Goal: Information Seeking & Learning: Check status

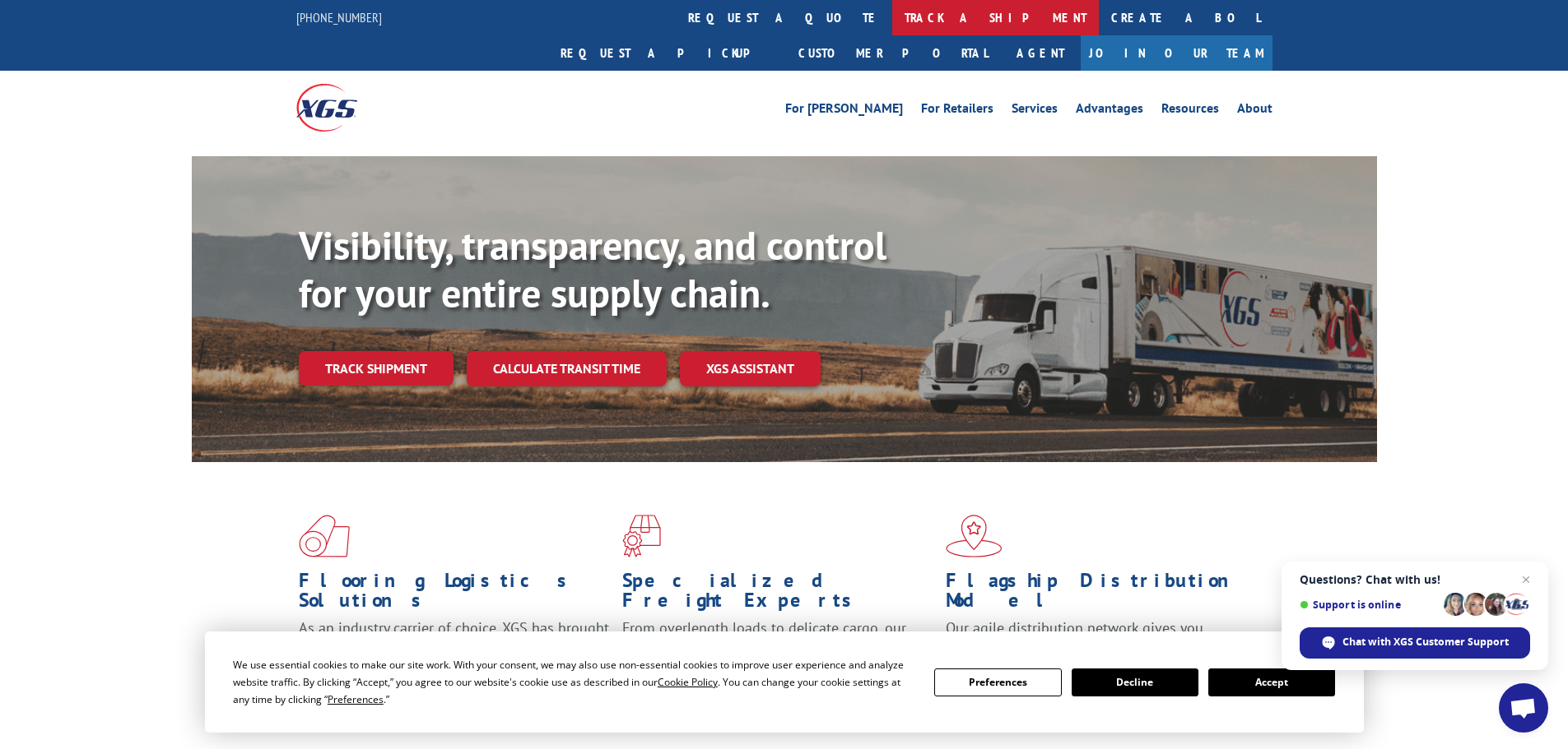
click at [893, 30] on link "track a shipment" at bounding box center [995, 18] width 206 height 36
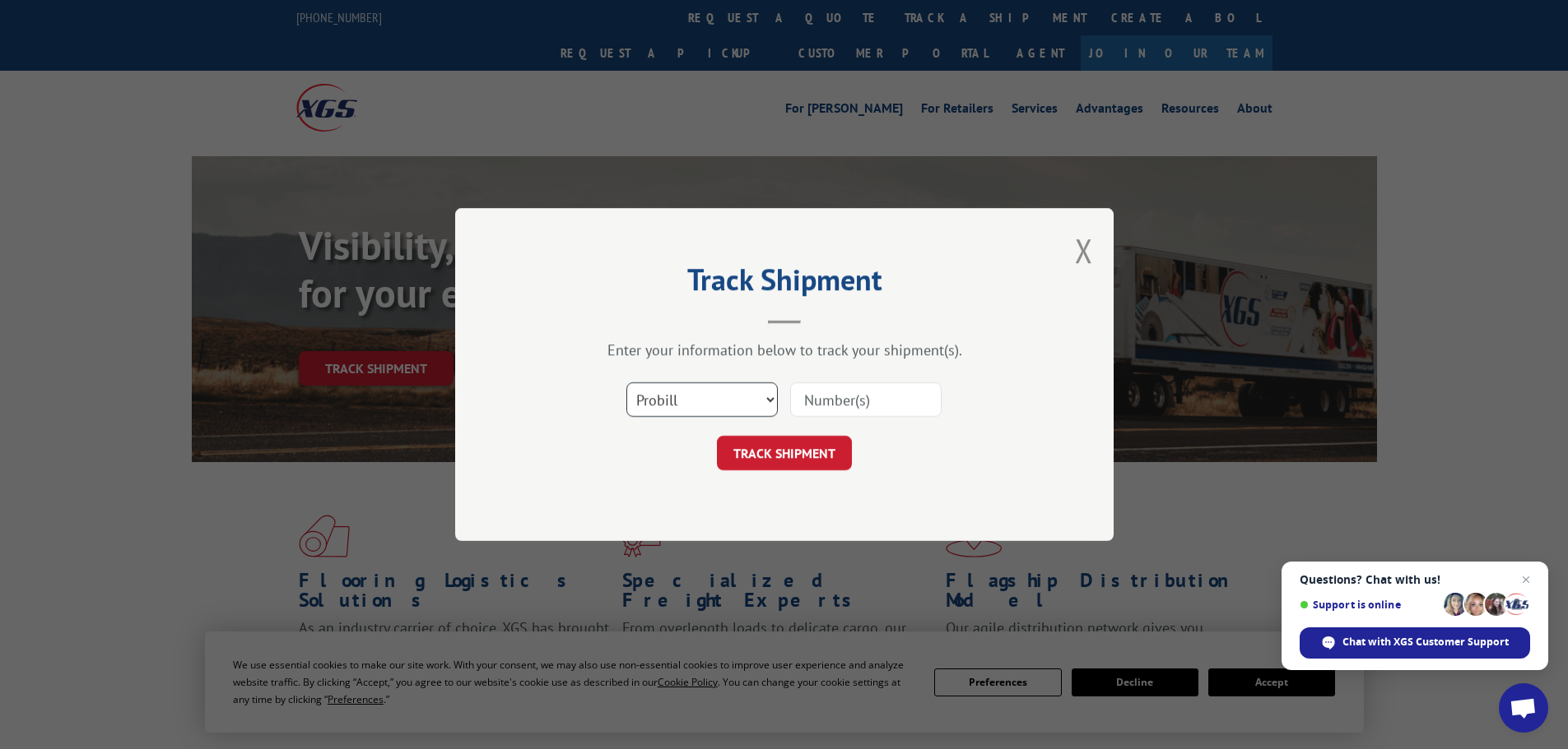
click at [717, 399] on select "Select category... Probill BOL PO" at bounding box center [701, 400] width 151 height 35
select select "bol"
click at [626, 383] on select "Select category... Probill BOL PO" at bounding box center [701, 400] width 151 height 35
click at [840, 406] on input at bounding box center [865, 400] width 151 height 35
paste input "7083346"
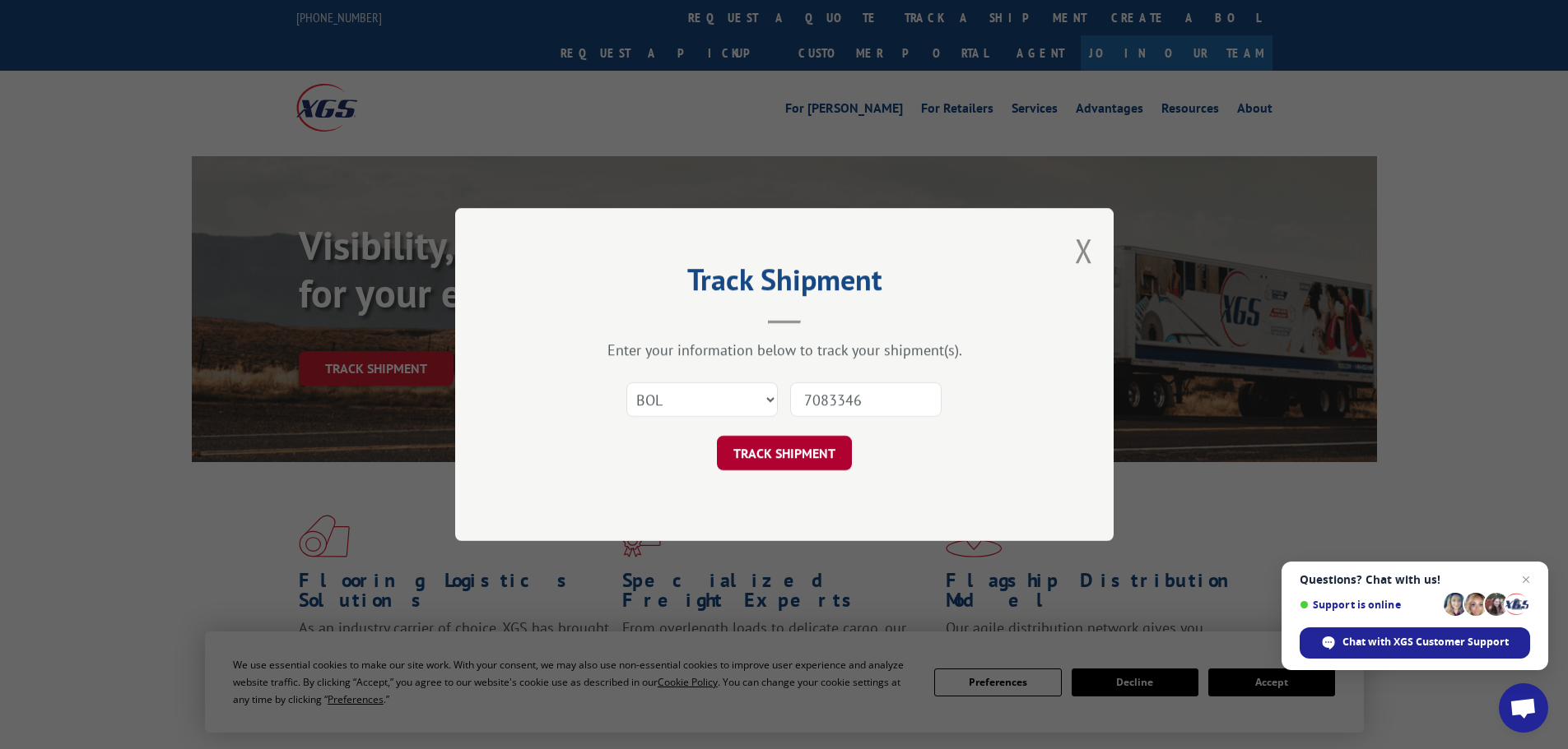
type input "7083346"
click at [811, 452] on button "TRACK SHIPMENT" at bounding box center [784, 453] width 135 height 35
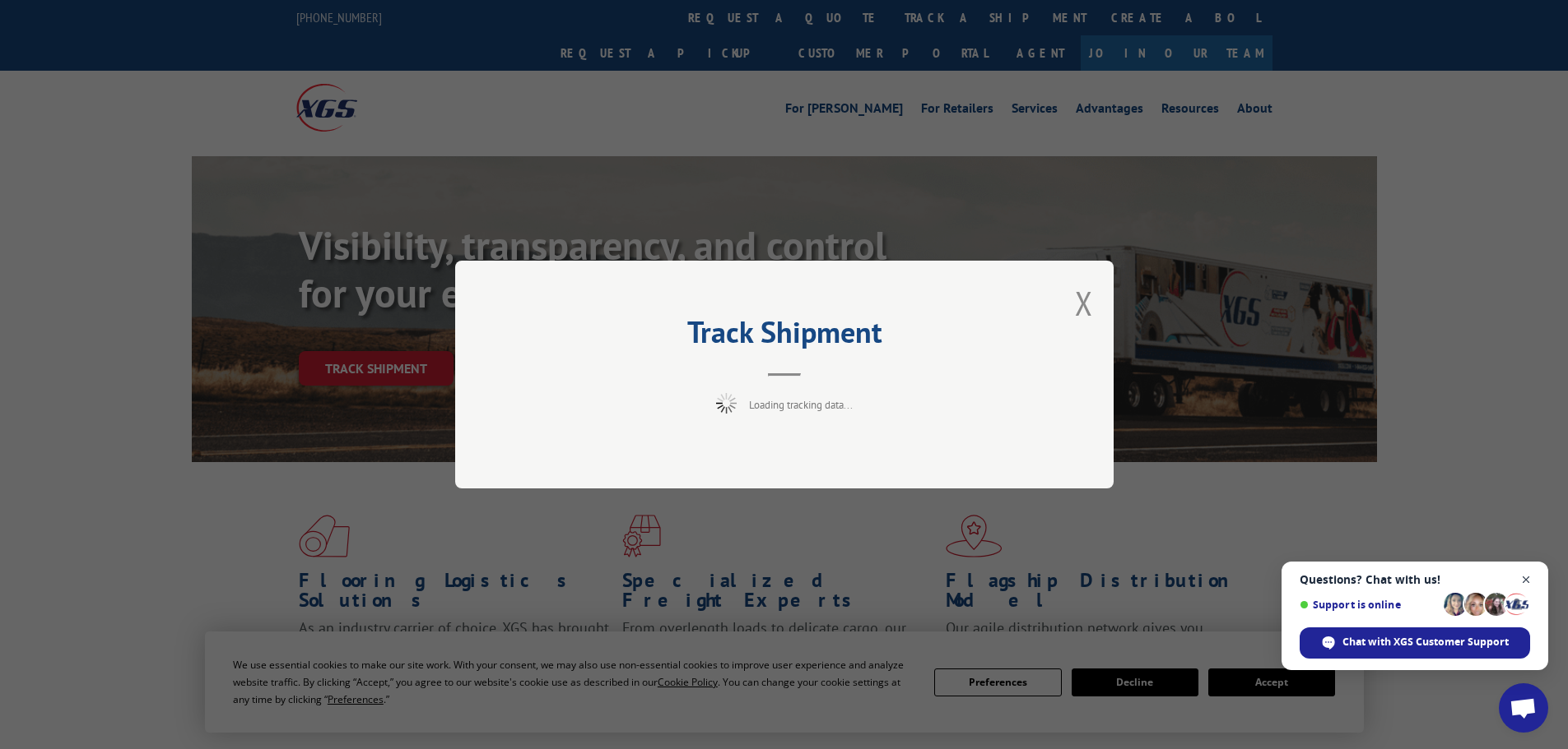
click at [1529, 576] on span "Close chat" at bounding box center [1527, 580] width 21 height 21
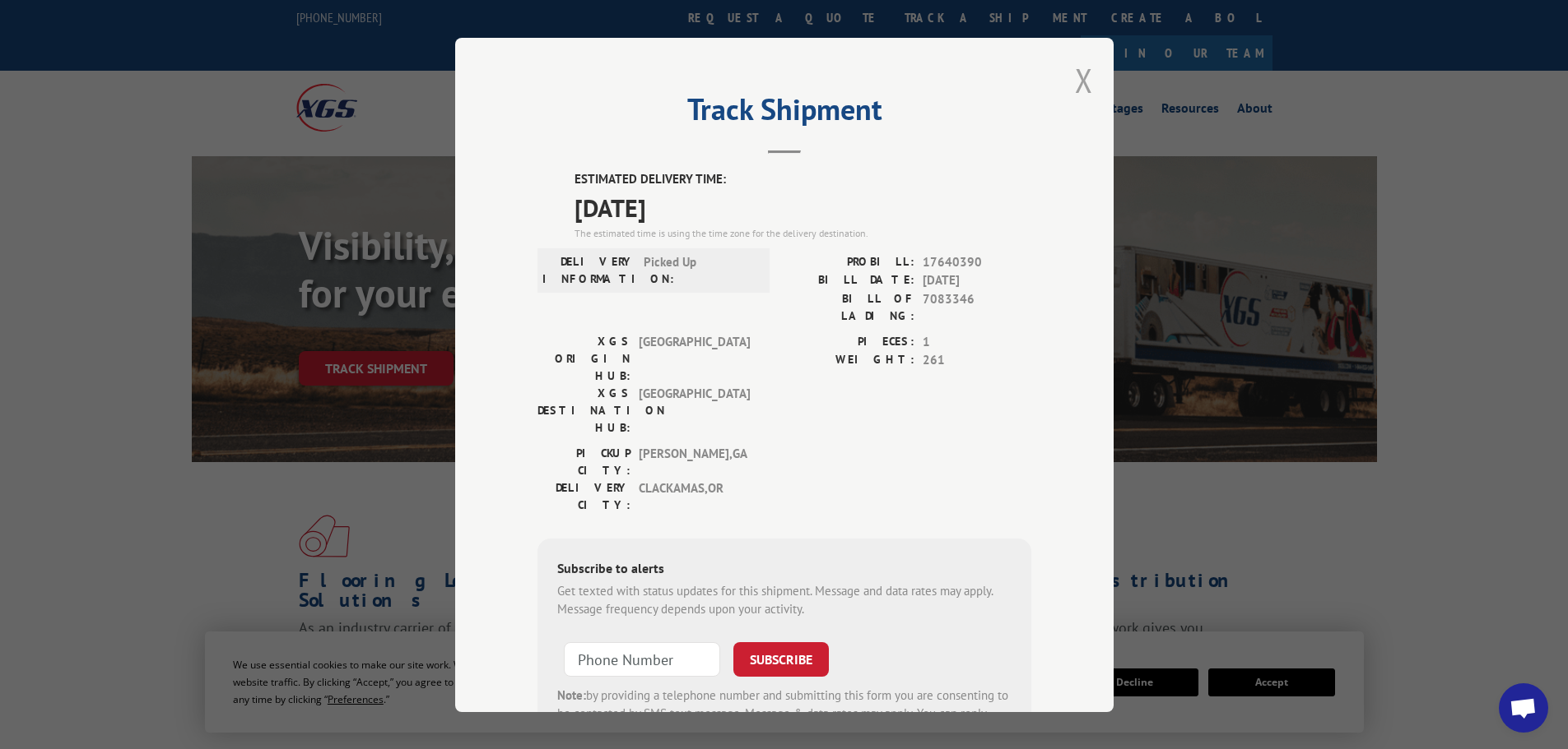
click at [1084, 77] on button "Close modal" at bounding box center [1084, 80] width 18 height 43
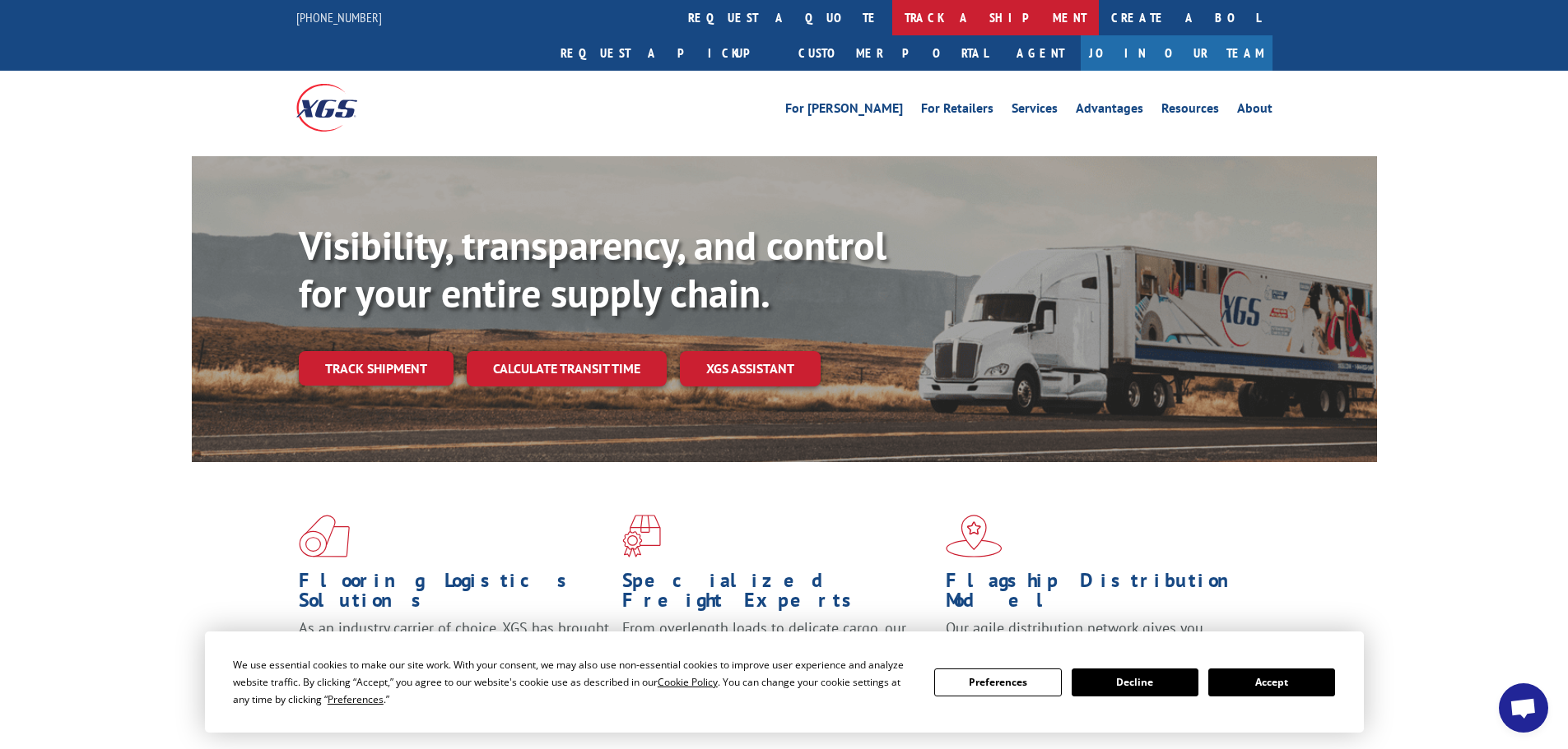
click at [893, 17] on link "track a shipment" at bounding box center [995, 18] width 206 height 36
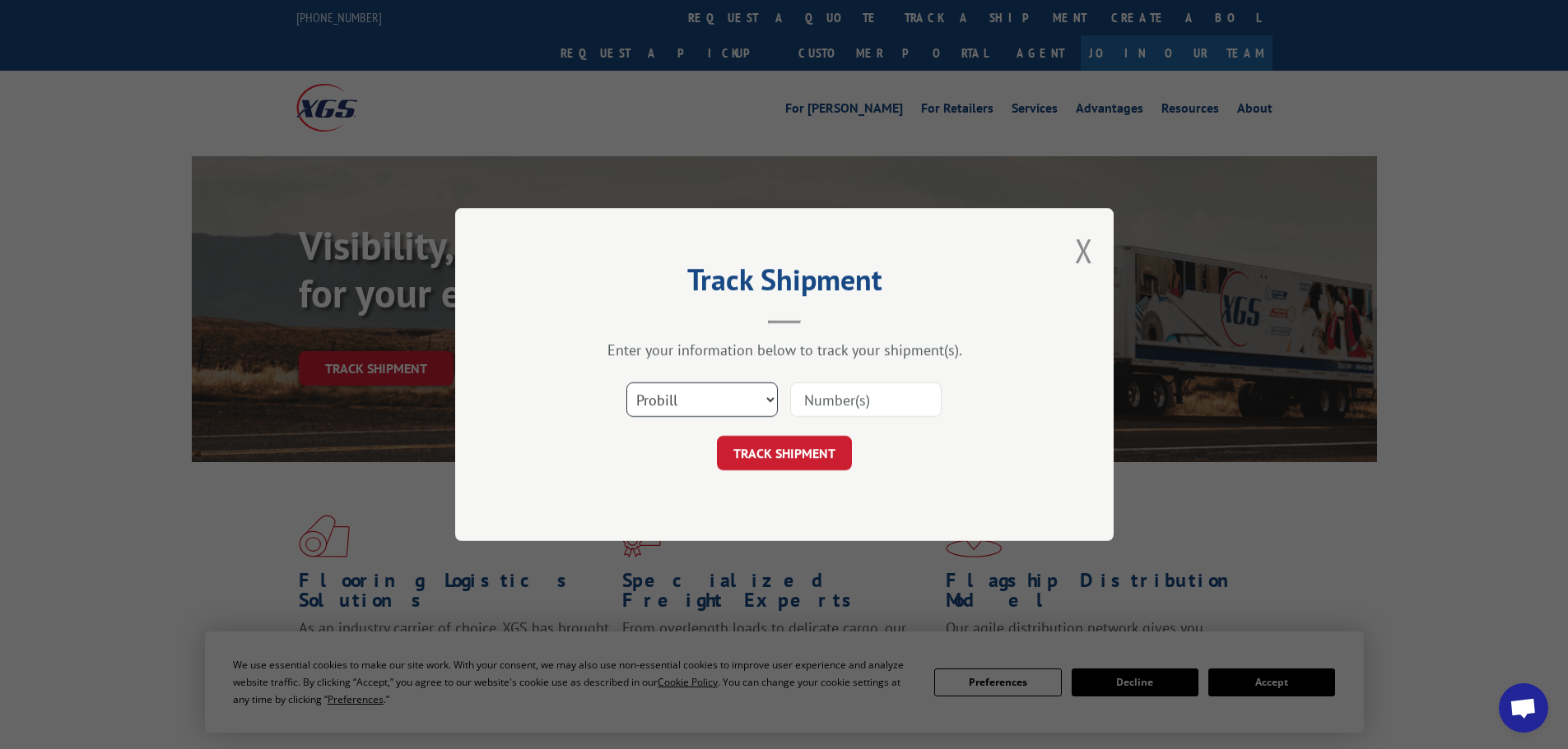
click at [704, 393] on select "Select category... Probill BOL PO" at bounding box center [701, 400] width 151 height 35
select select "bol"
click at [626, 383] on select "Select category... Probill BOL PO" at bounding box center [701, 400] width 151 height 35
click at [835, 403] on input at bounding box center [865, 400] width 151 height 35
paste input "7086570"
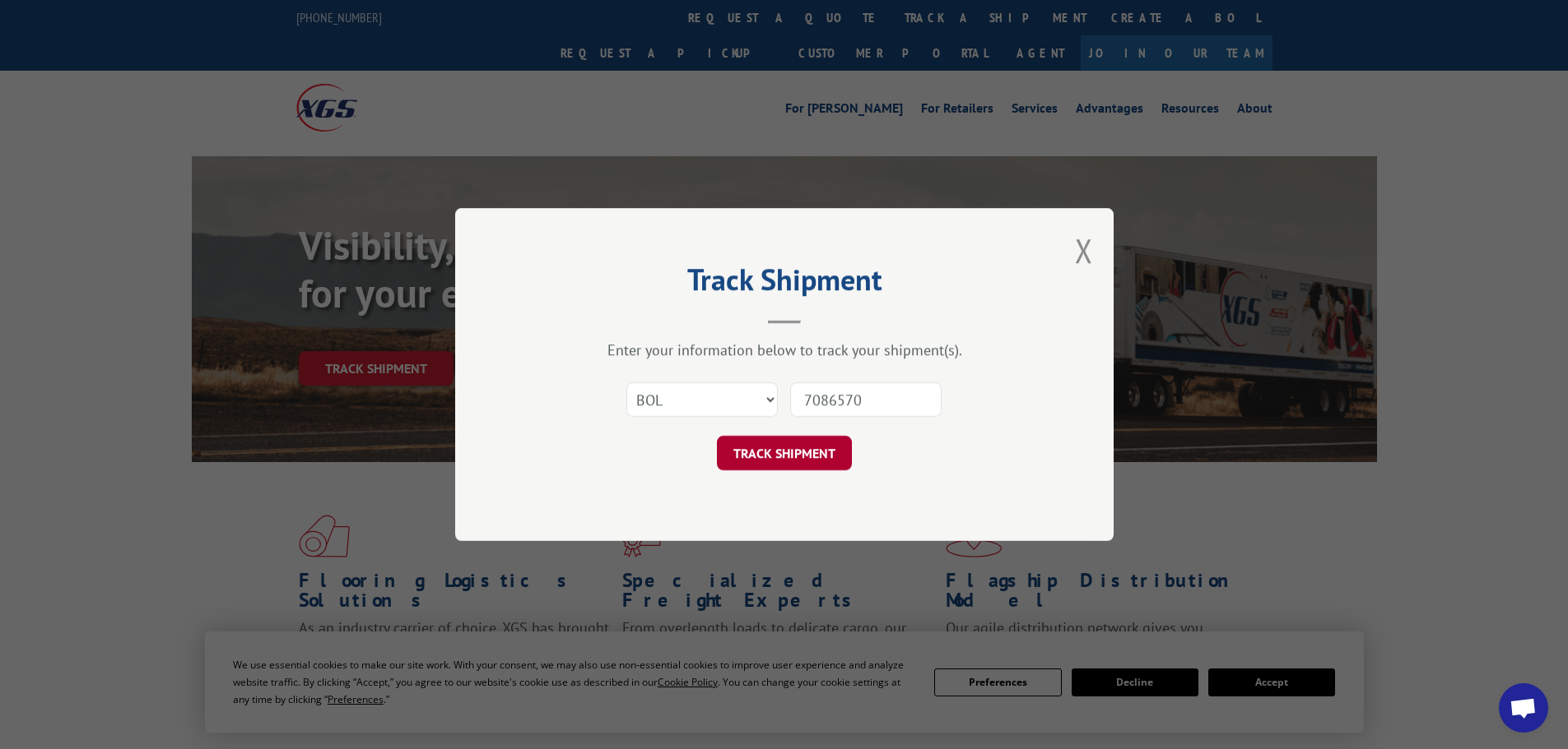
type input "7086570"
click at [805, 447] on button "TRACK SHIPMENT" at bounding box center [784, 453] width 135 height 35
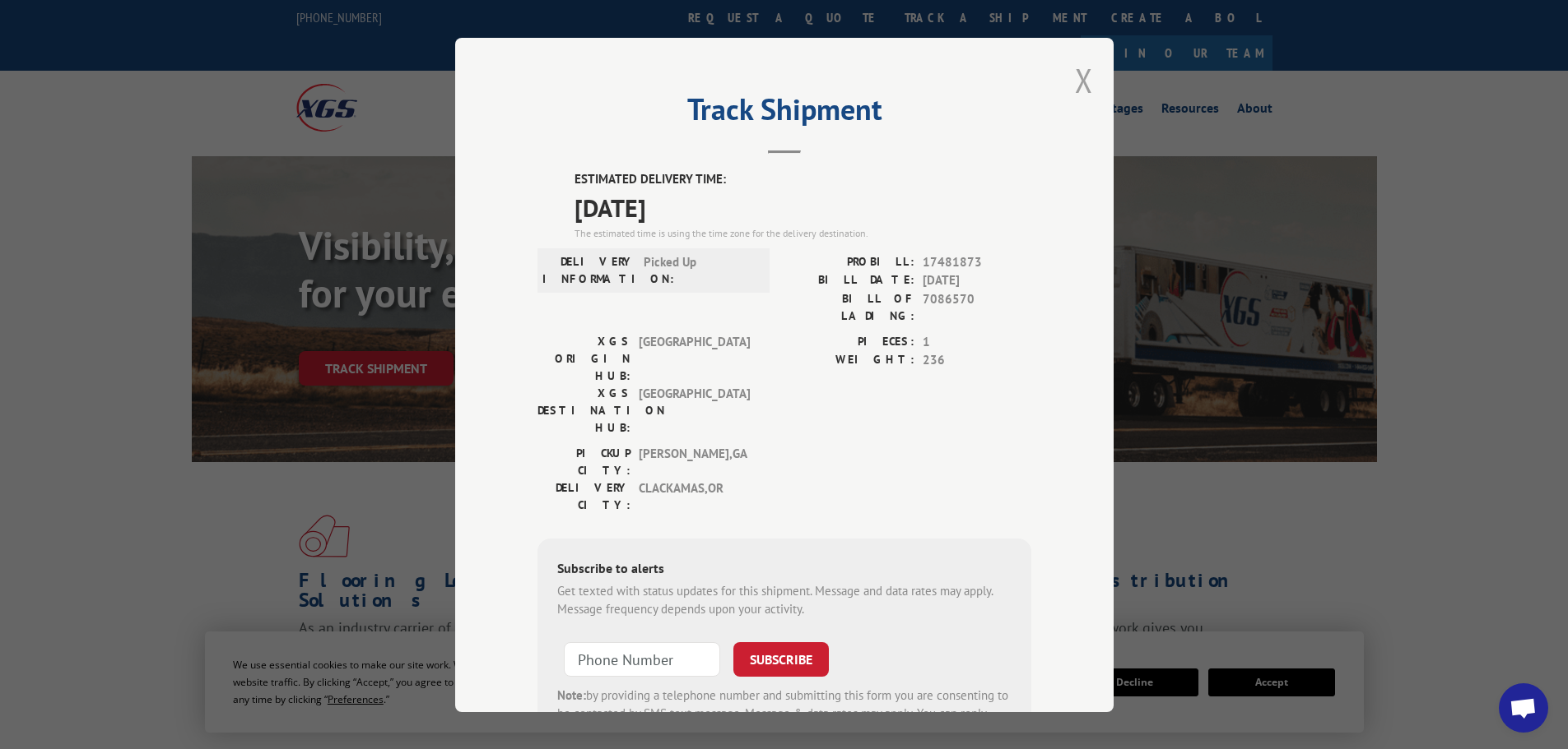
click at [1077, 82] on button "Close modal" at bounding box center [1084, 80] width 18 height 43
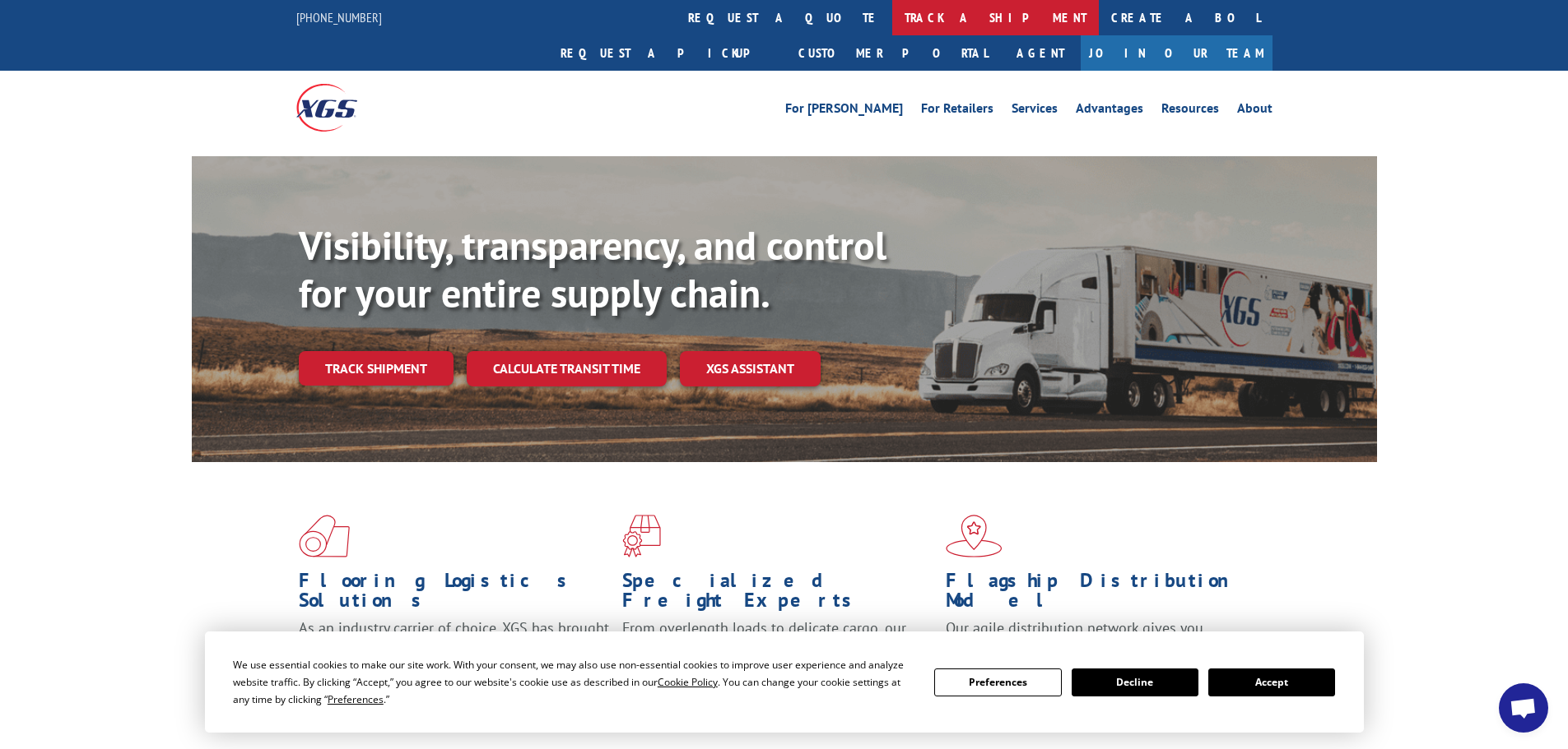
click at [893, 22] on link "track a shipment" at bounding box center [995, 18] width 206 height 36
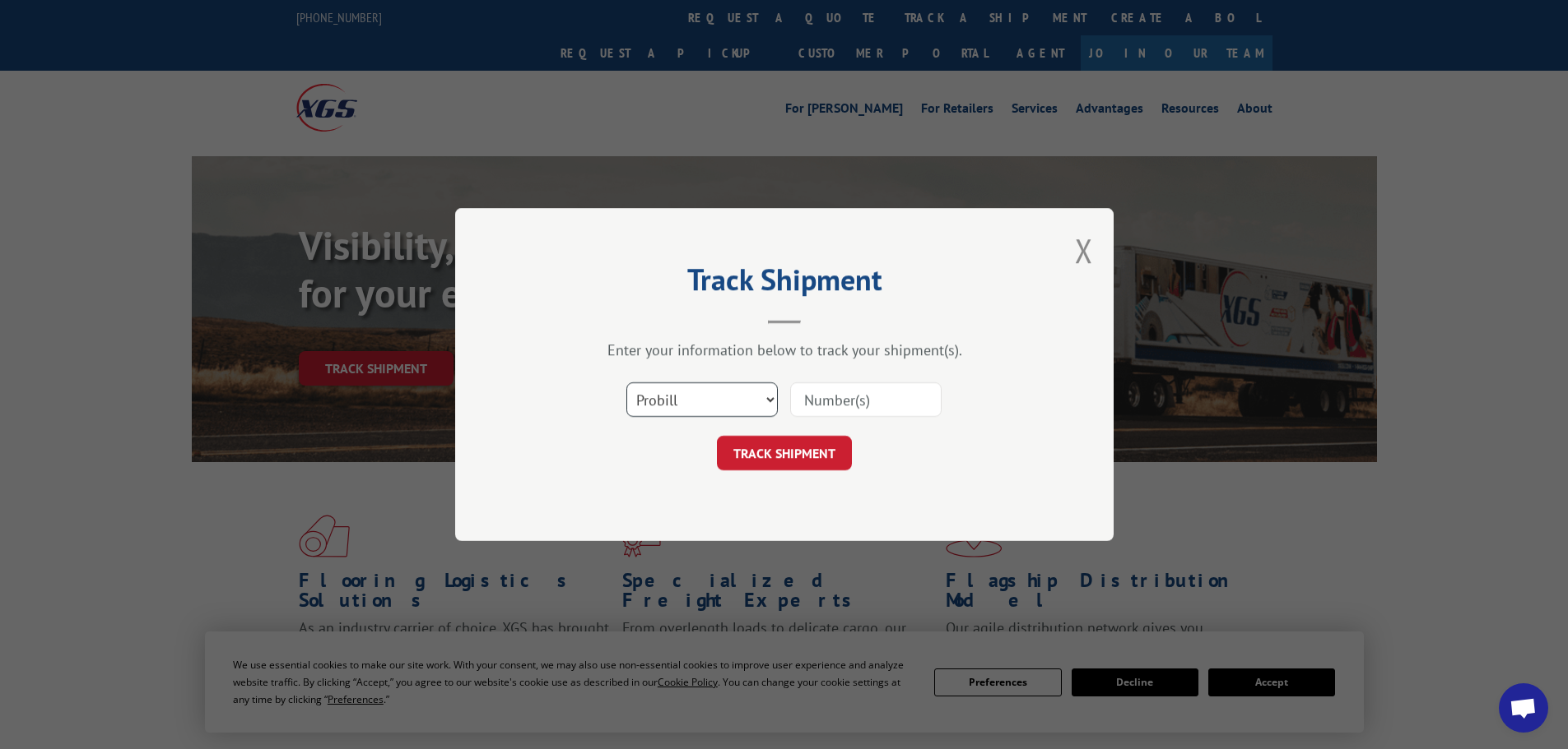
click at [711, 392] on select "Select category... Probill BOL PO" at bounding box center [701, 400] width 151 height 35
select select "bol"
click at [626, 383] on select "Select category... Probill BOL PO" at bounding box center [701, 400] width 151 height 35
click at [854, 398] on input at bounding box center [865, 400] width 151 height 35
paste input "5642082"
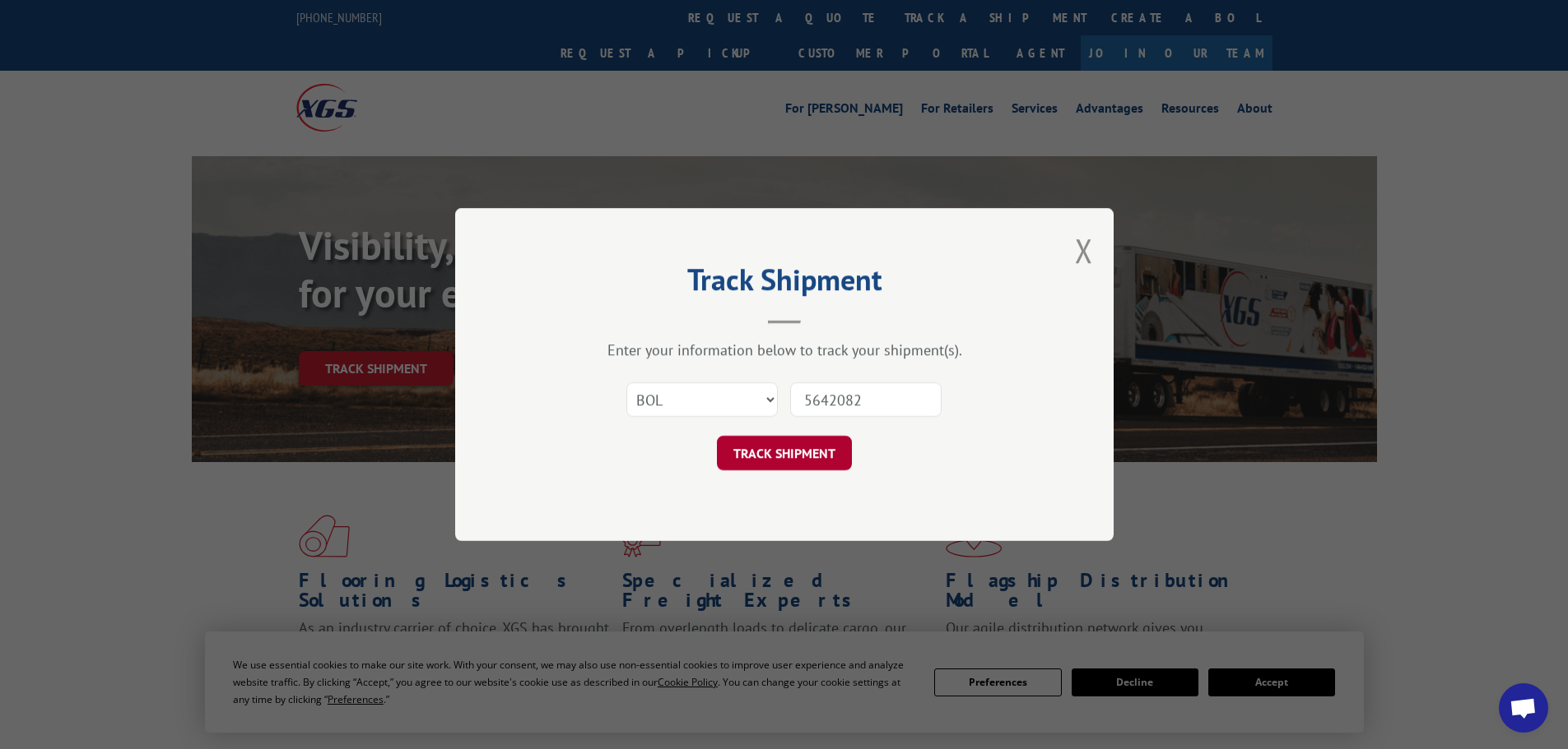
type input "5642082"
click at [774, 468] on button "TRACK SHIPMENT" at bounding box center [784, 453] width 135 height 35
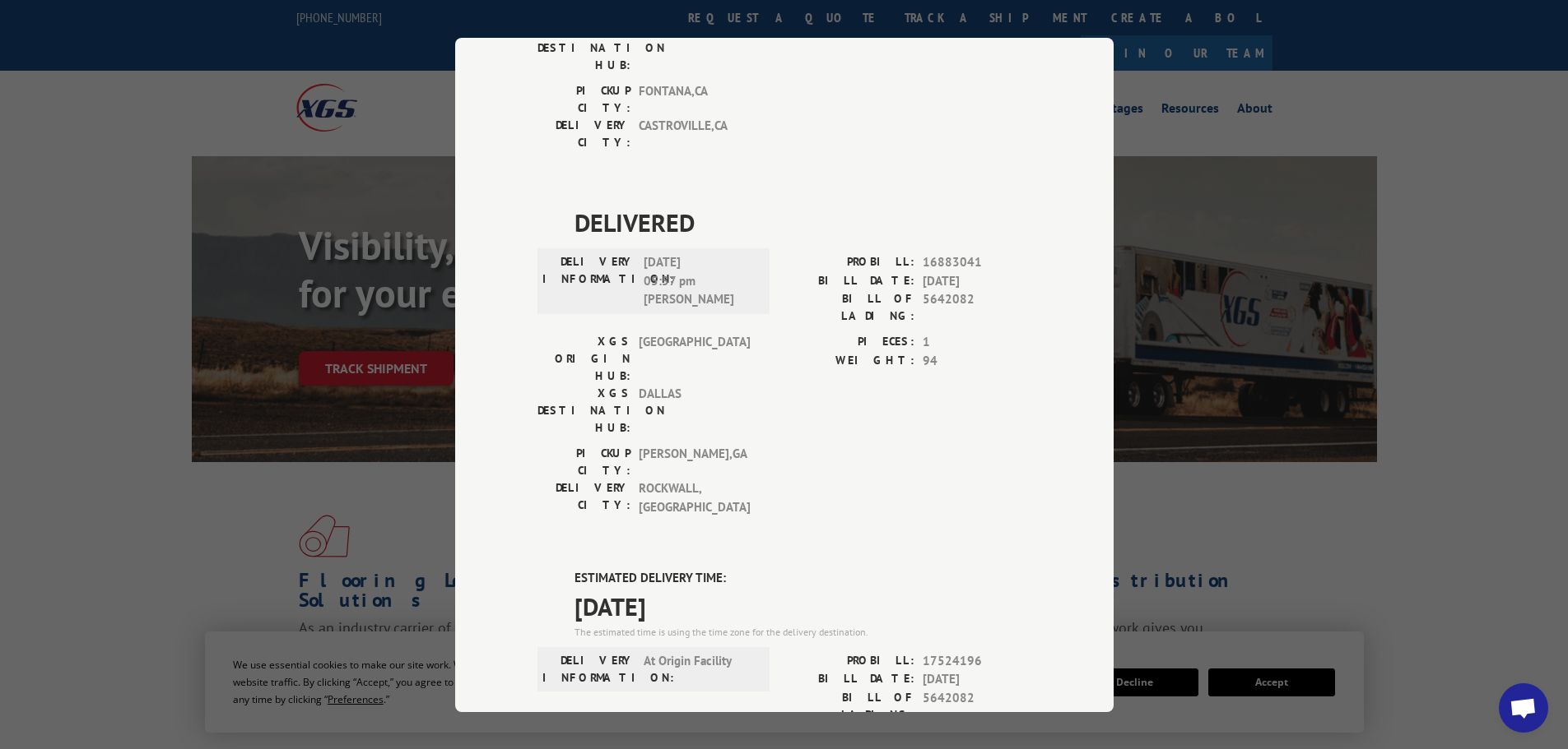
scroll to position [576, 0]
